Goal: Communication & Community: Answer question/provide support

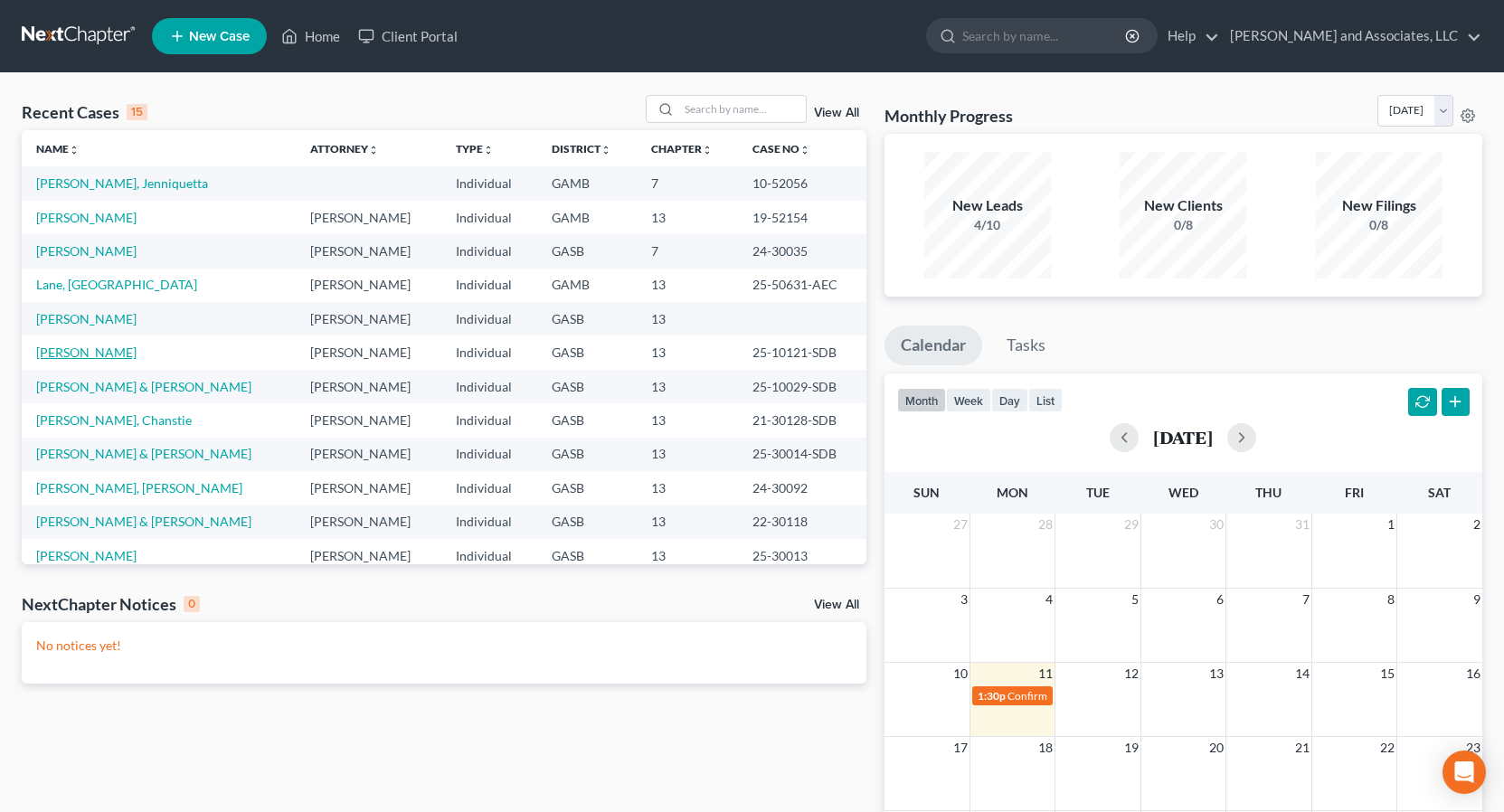
click at [90, 351] on link "[PERSON_NAME]" at bounding box center [86, 352] width 100 height 15
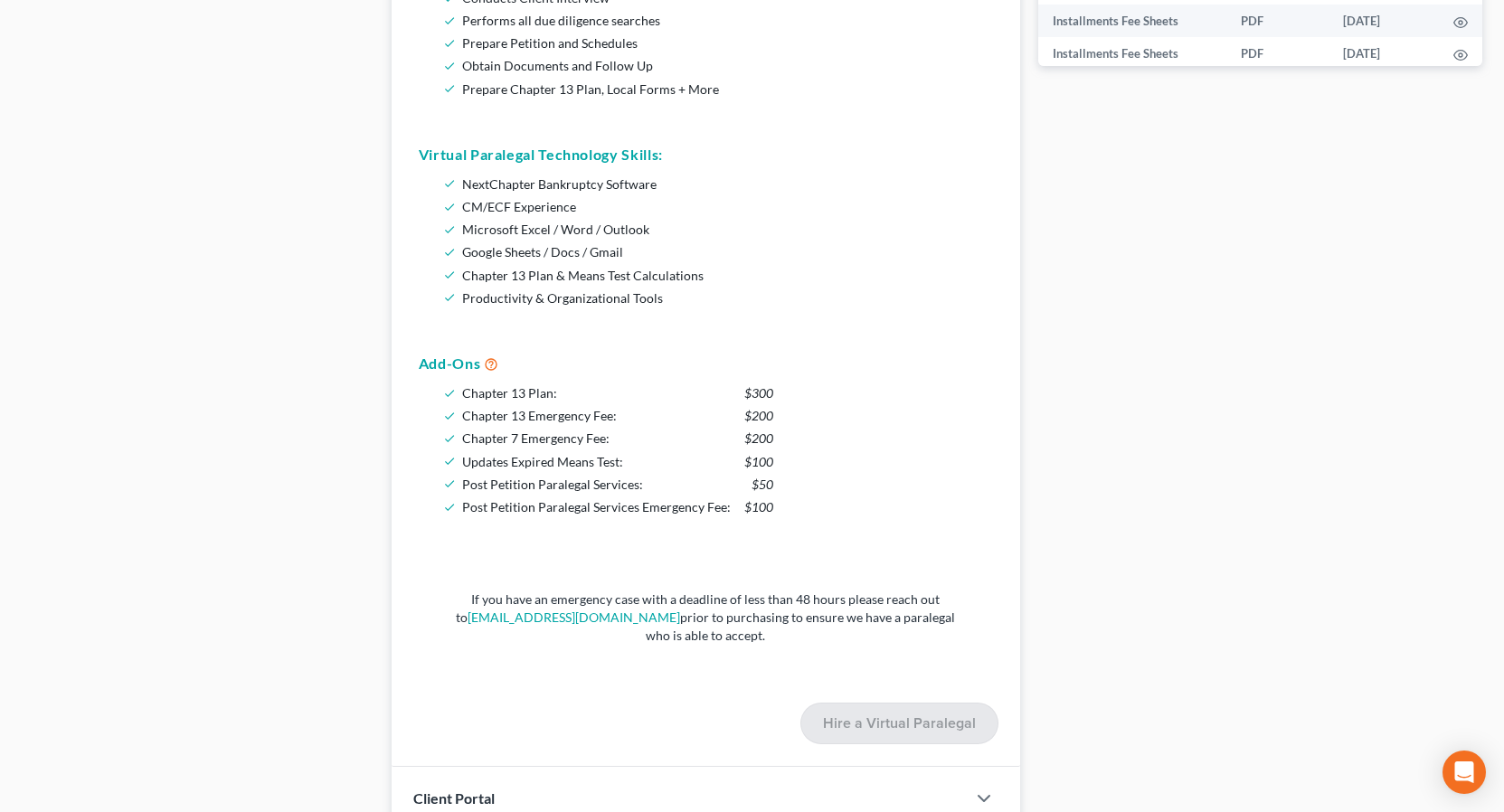
scroll to position [724, 0]
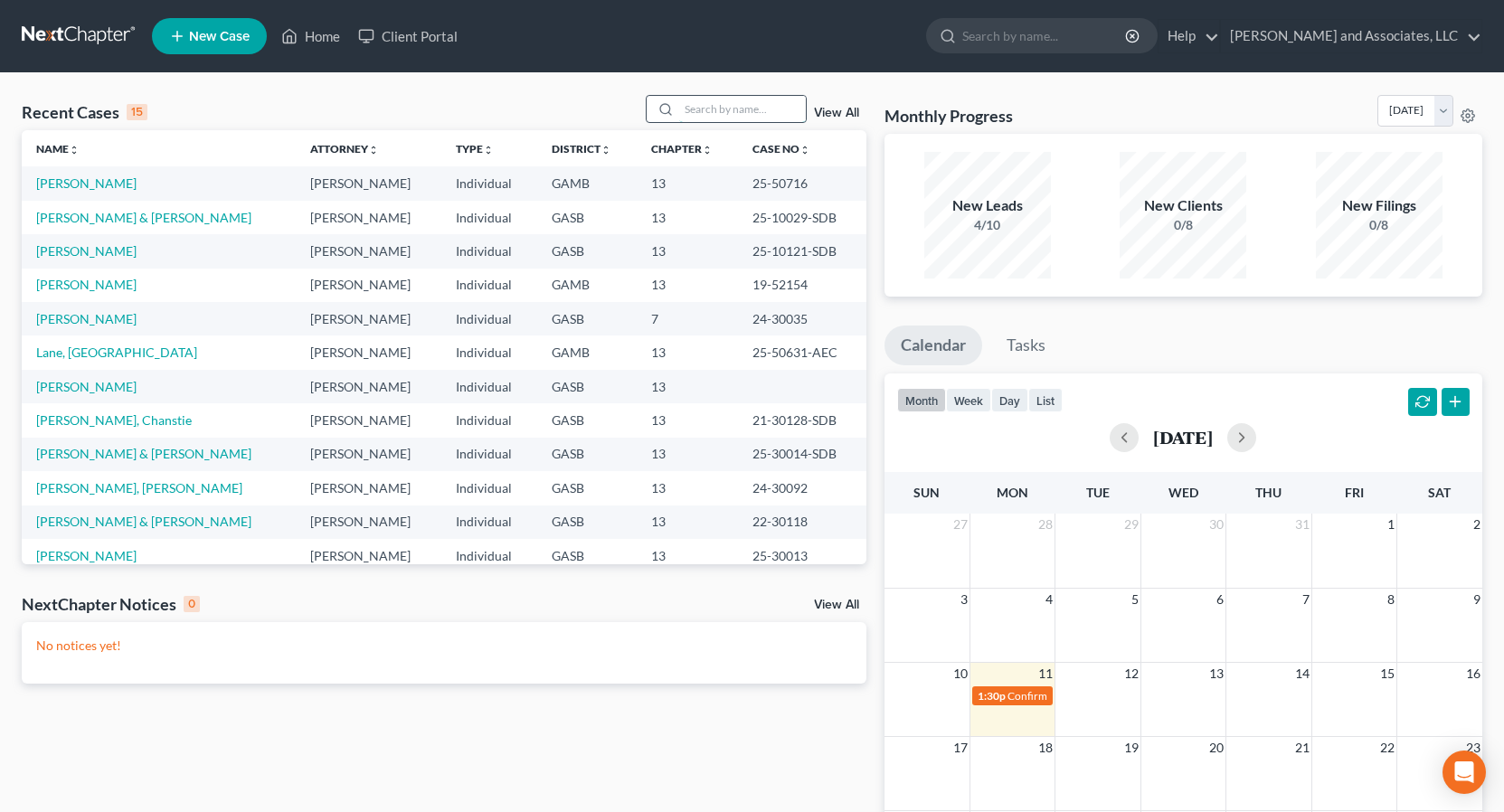
click at [703, 112] on input "search" at bounding box center [742, 109] width 127 height 26
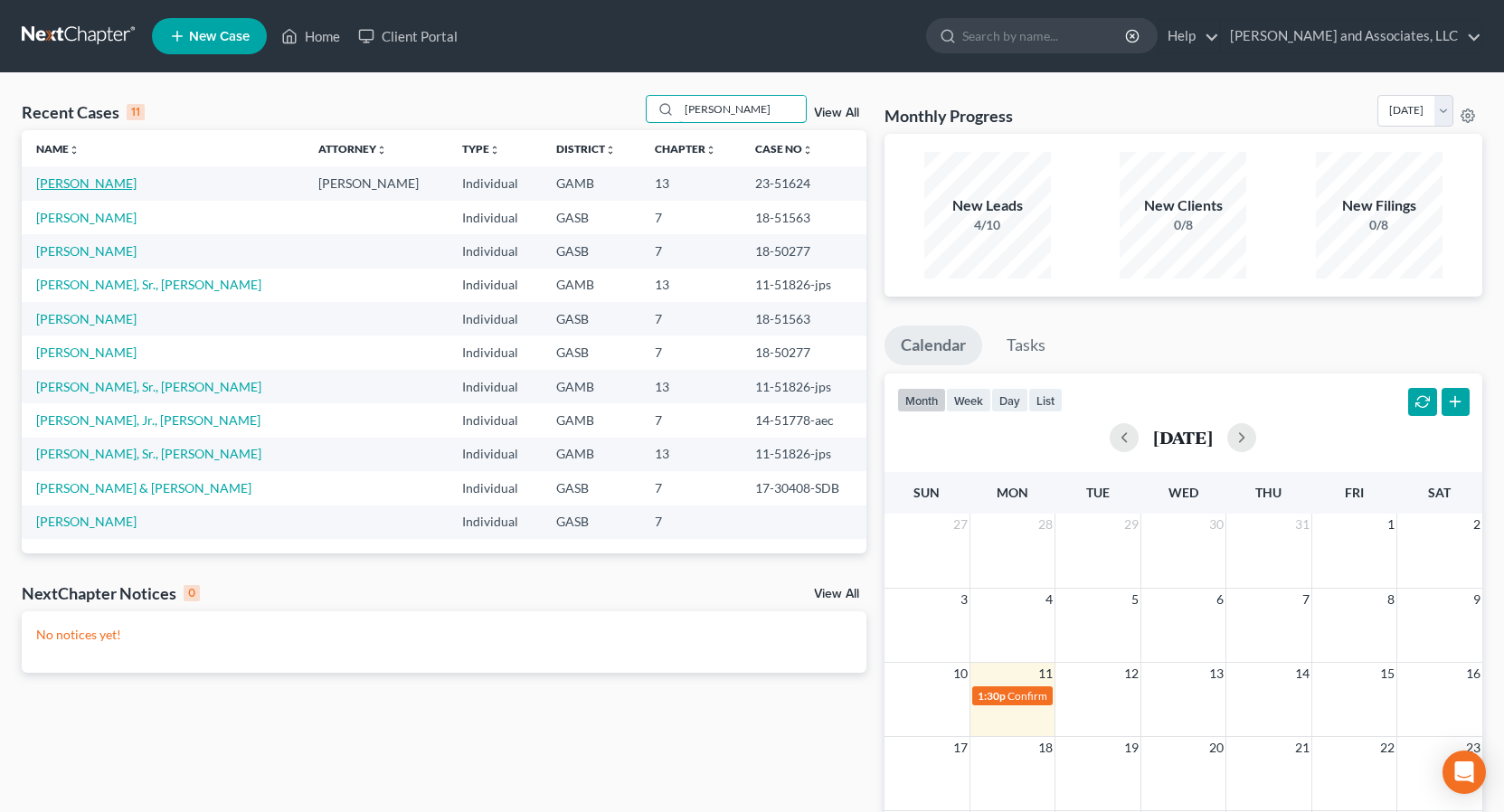
type input "[PERSON_NAME]"
click at [111, 182] on link "[PERSON_NAME]" at bounding box center [86, 183] width 100 height 15
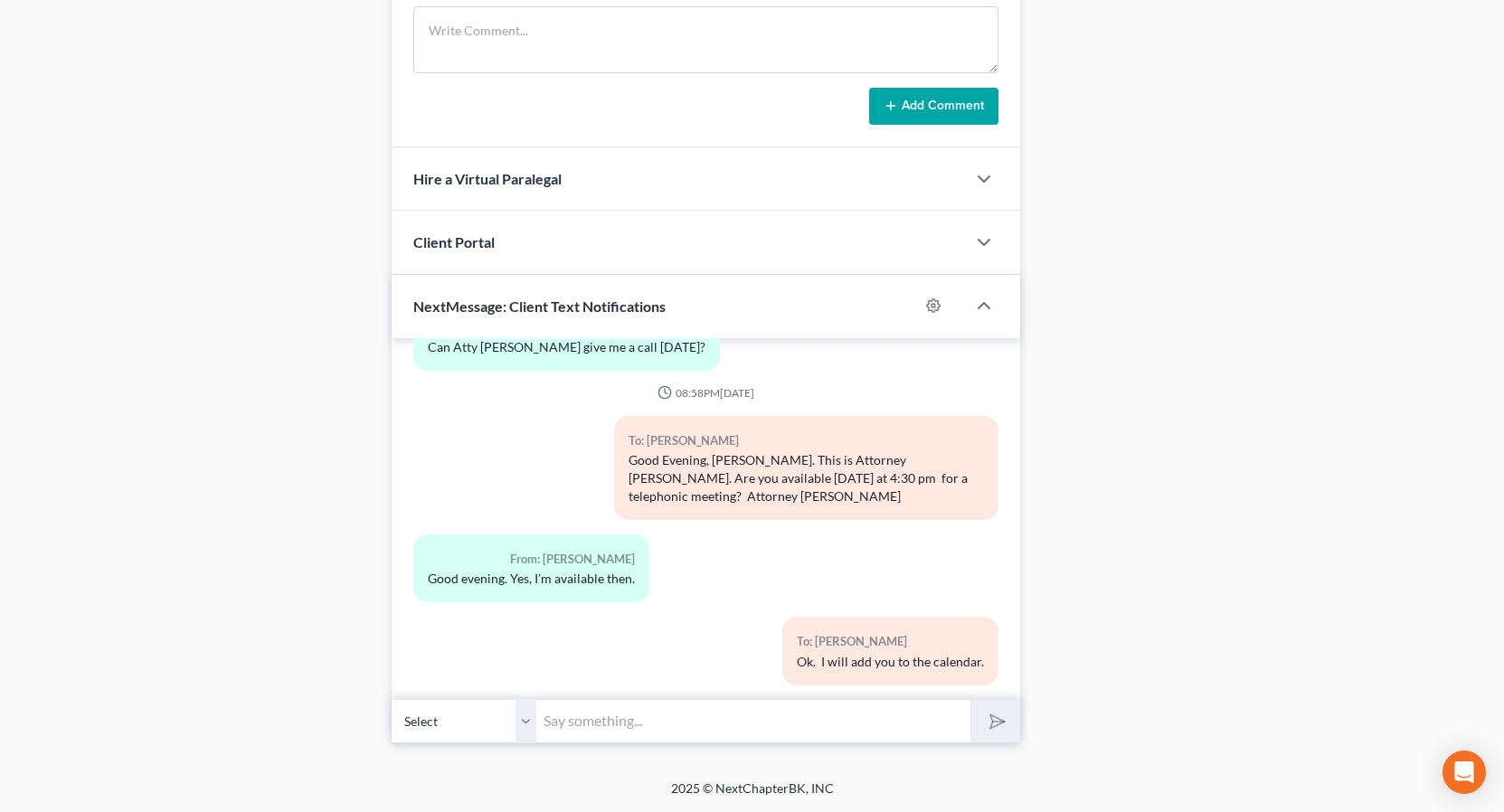
scroll to position [1191, 0]
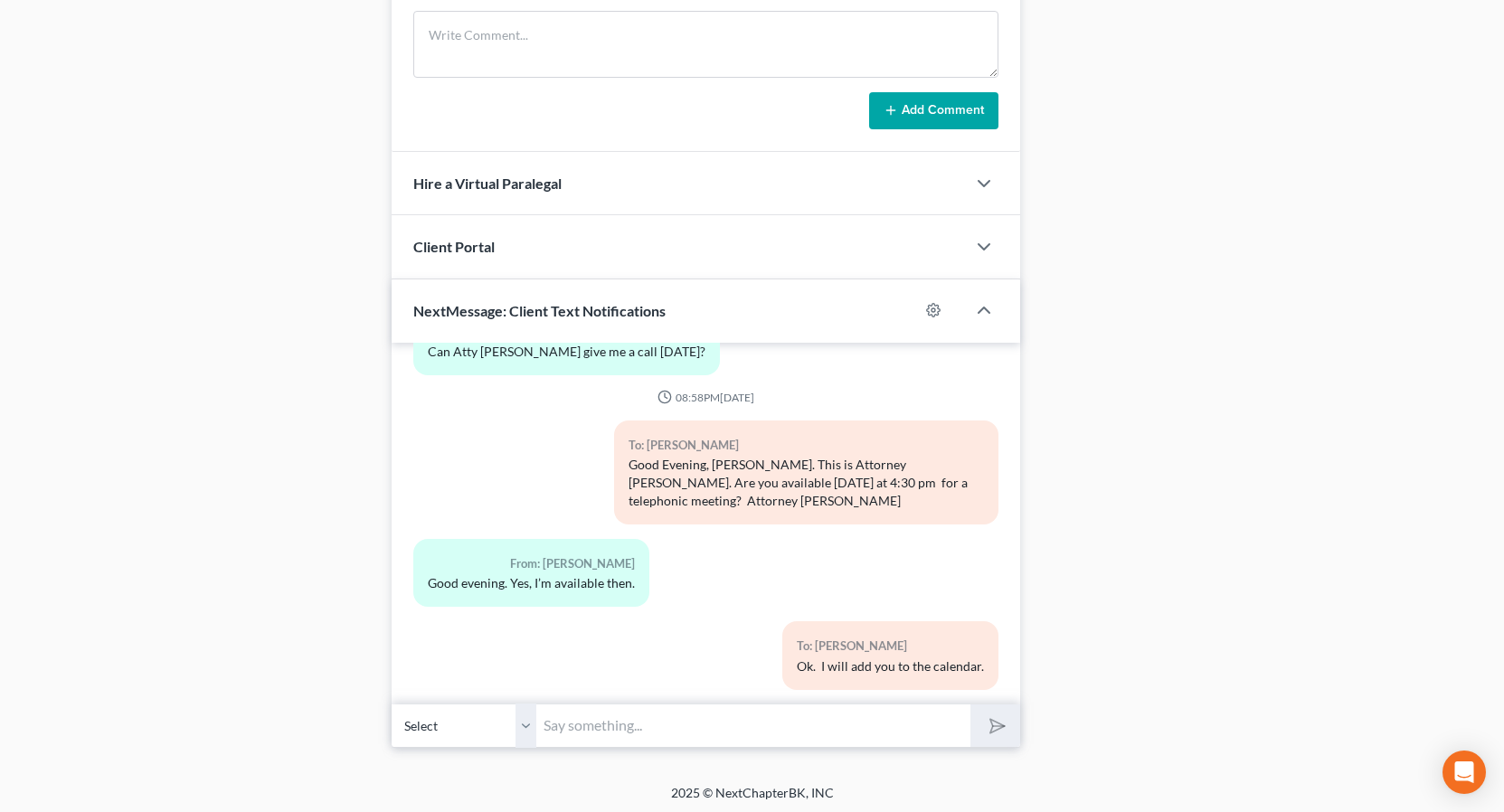
click at [522, 724] on select "Select [PHONE_NUMBER] - [PERSON_NAME]" at bounding box center [464, 725] width 145 height 44
click at [391, 703] on select "Select [PHONE_NUMBER] - [PERSON_NAME]" at bounding box center [464, 725] width 145 height 44
click at [571, 729] on input "text" at bounding box center [753, 725] width 434 height 44
type input "[PERSON_NAME] this is [PERSON_NAME], please give the office a call, you Motion …"
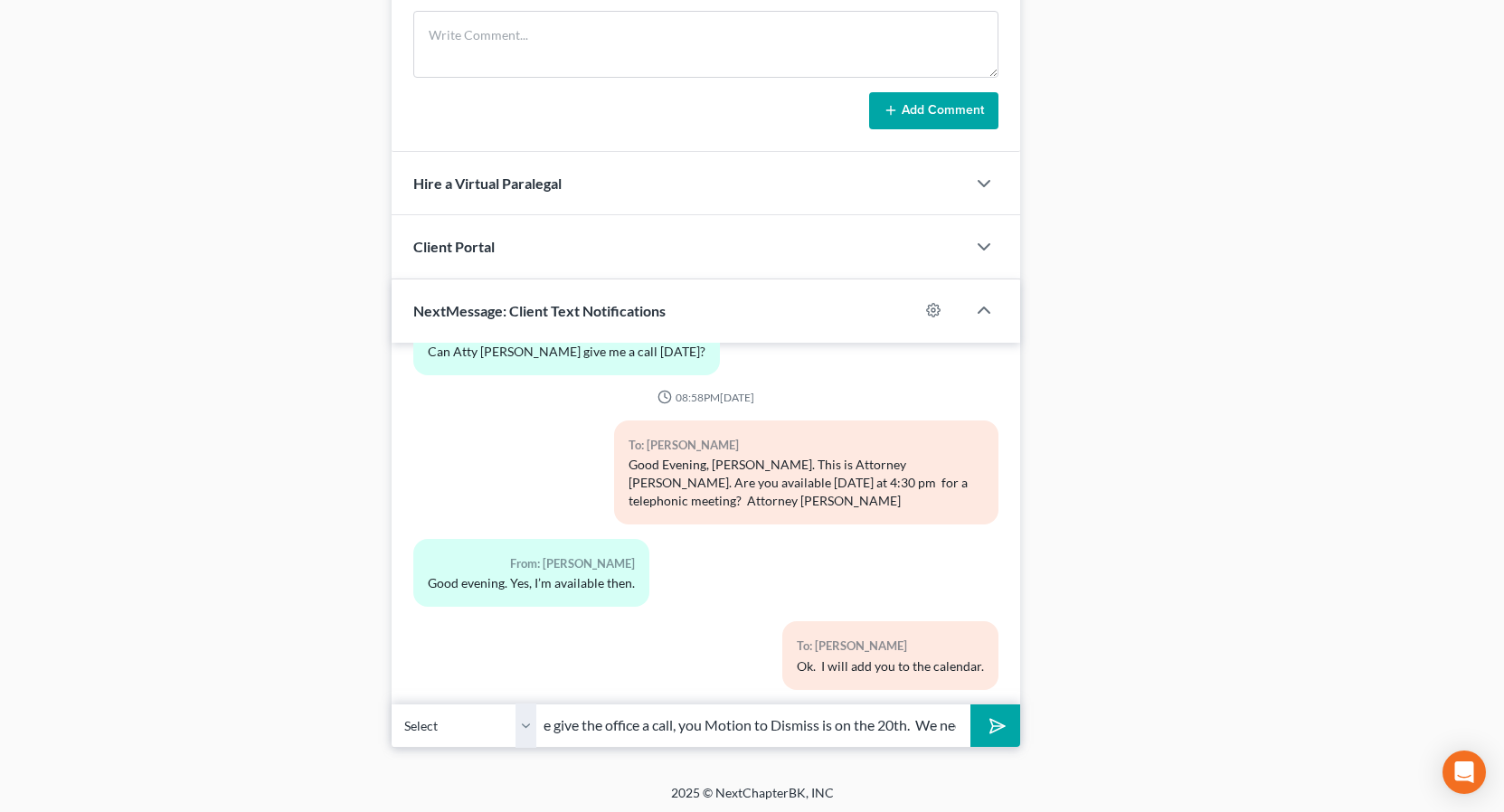
click at [971, 704] on button "submit" at bounding box center [995, 725] width 50 height 42
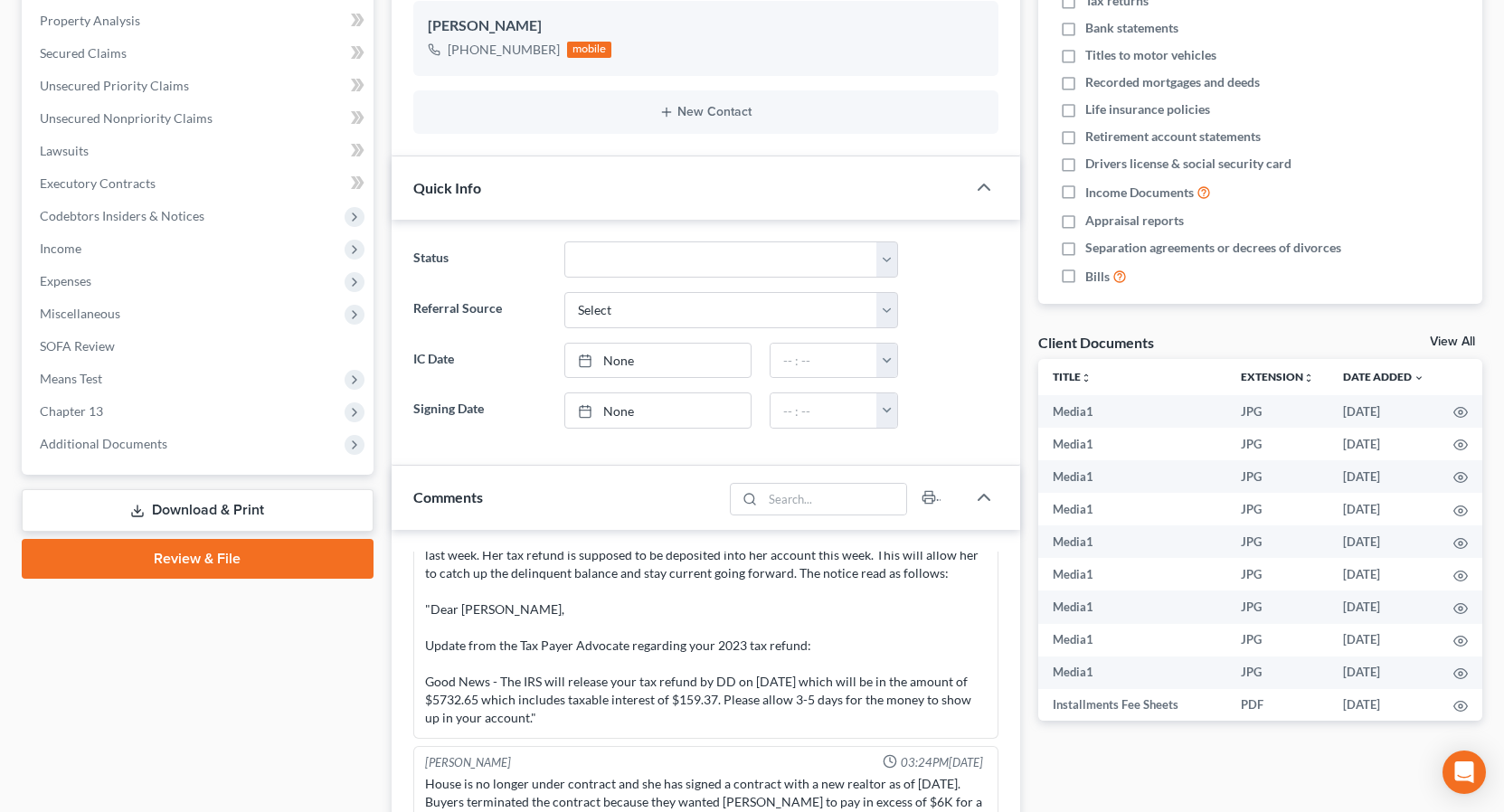
scroll to position [0, 0]
